Goal: Information Seeking & Learning: Find specific fact

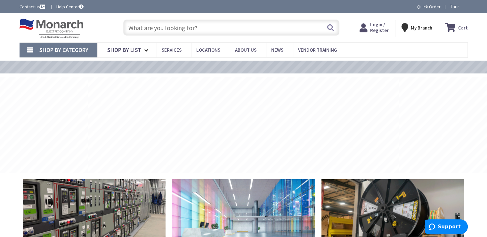
click at [141, 29] on input "text" at bounding box center [231, 28] width 216 height 16
type input "EZT2090S"
click at [331, 26] on button "Search" at bounding box center [330, 27] width 8 height 14
click at [144, 26] on input "text" at bounding box center [231, 28] width 216 height 16
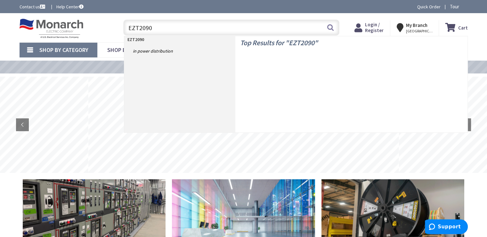
type input "EZT2090S"
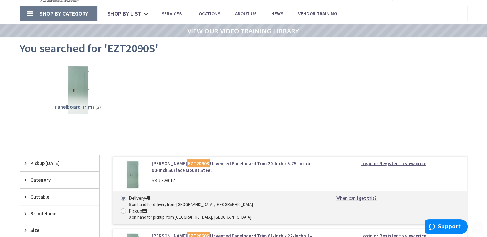
scroll to position [64, 0]
